Goal: Information Seeking & Learning: Understand process/instructions

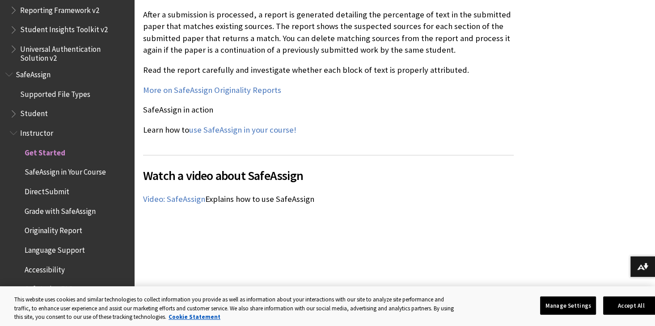
scroll to position [1067, 0]
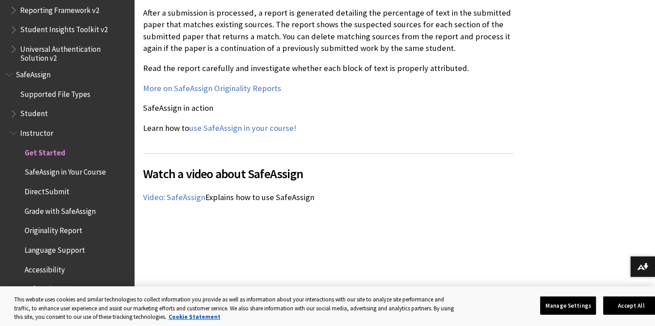
click at [26, 116] on span "Student" at bounding box center [34, 112] width 28 height 12
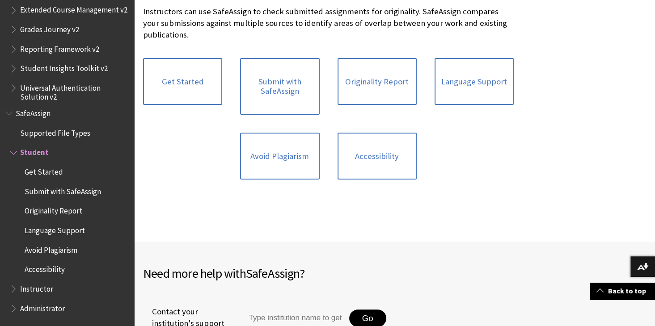
scroll to position [232, 0]
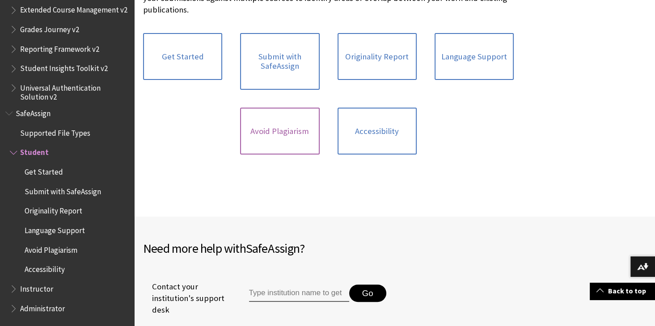
click at [269, 137] on link "Avoid Plagiarism" at bounding box center [279, 131] width 79 height 47
click at [268, 63] on link "Submit with SafeAssign" at bounding box center [279, 61] width 79 height 57
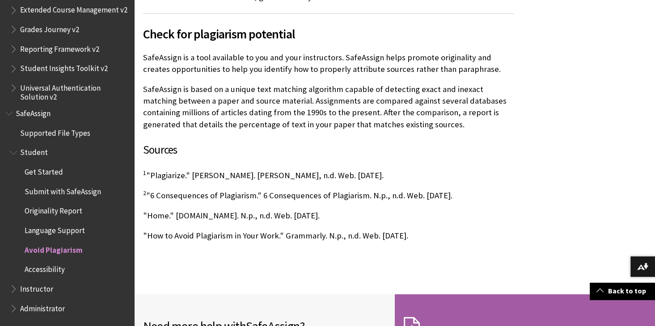
scroll to position [653, 0]
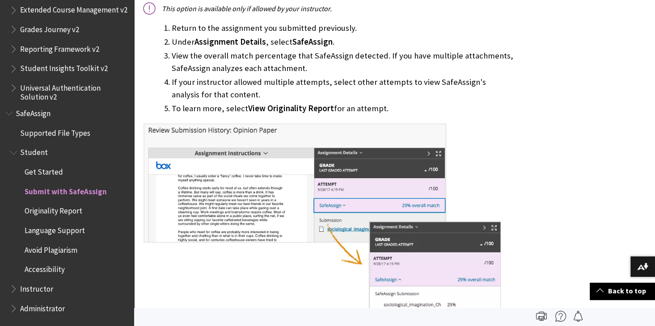
scroll to position [692, 0]
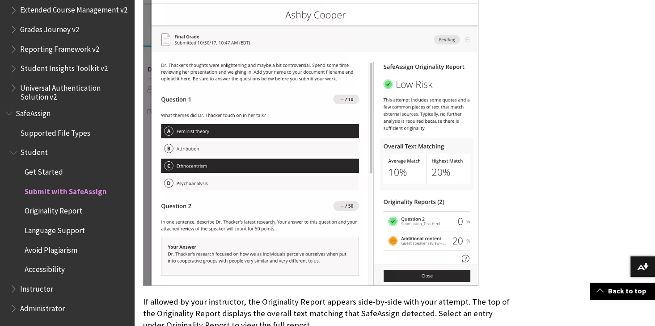
scroll to position [1512, 0]
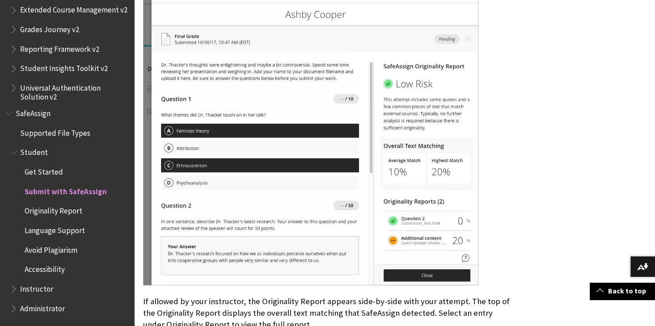
click at [489, 70] on div at bounding box center [328, 128] width 371 height 318
